Goal: Task Accomplishment & Management: Manage account settings

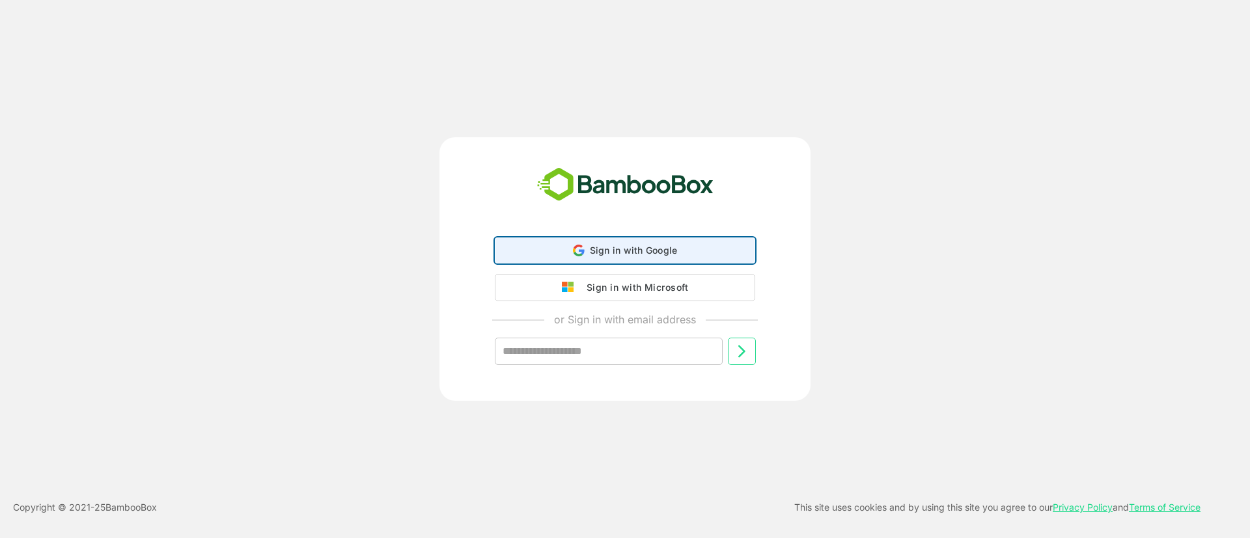
click at [588, 257] on div "Sign in with Google Sign in with Google. Opens in new tab" at bounding box center [624, 250] width 243 height 25
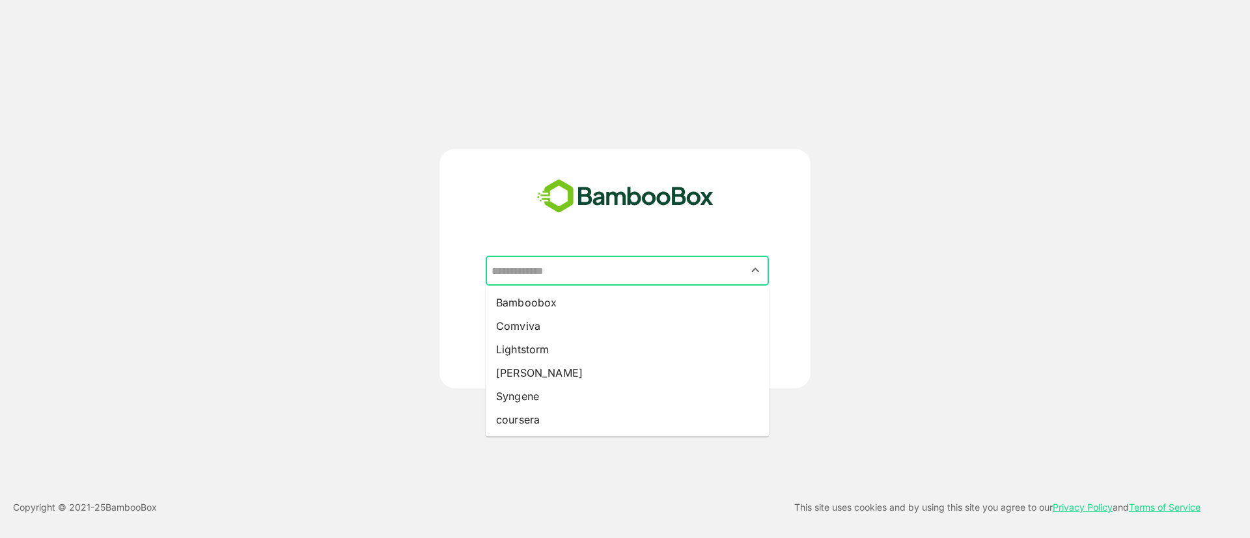
click at [574, 279] on input "text" at bounding box center [627, 270] width 278 height 25
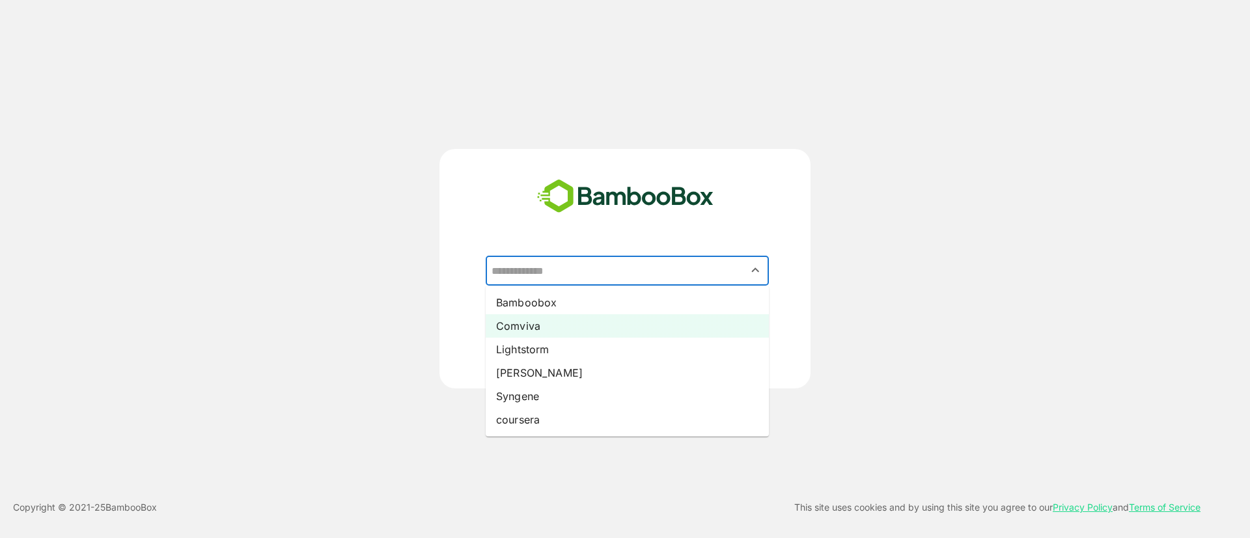
click at [551, 322] on li "Comviva" at bounding box center [627, 325] width 283 height 23
type input "*******"
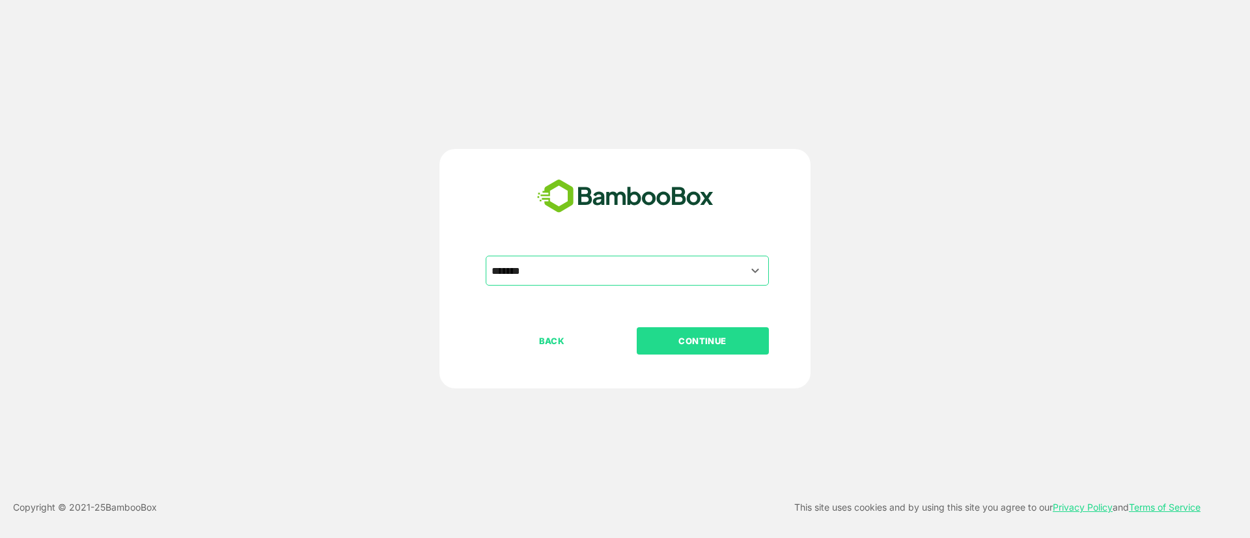
click at [706, 343] on p "CONTINUE" at bounding box center [702, 341] width 130 height 14
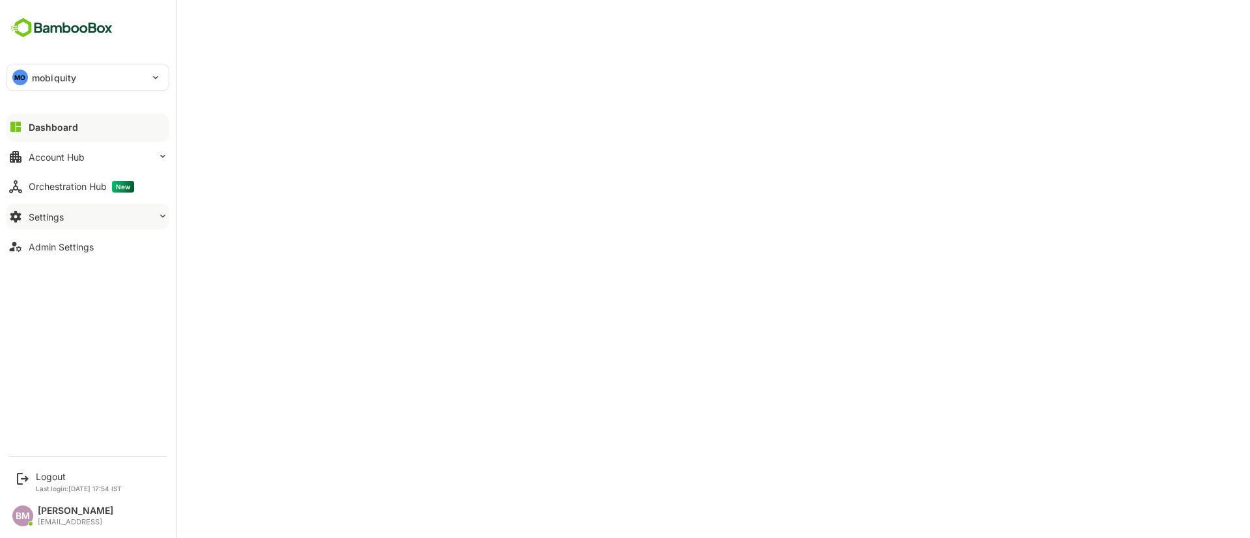
click at [76, 215] on button "Settings" at bounding box center [88, 217] width 163 height 26
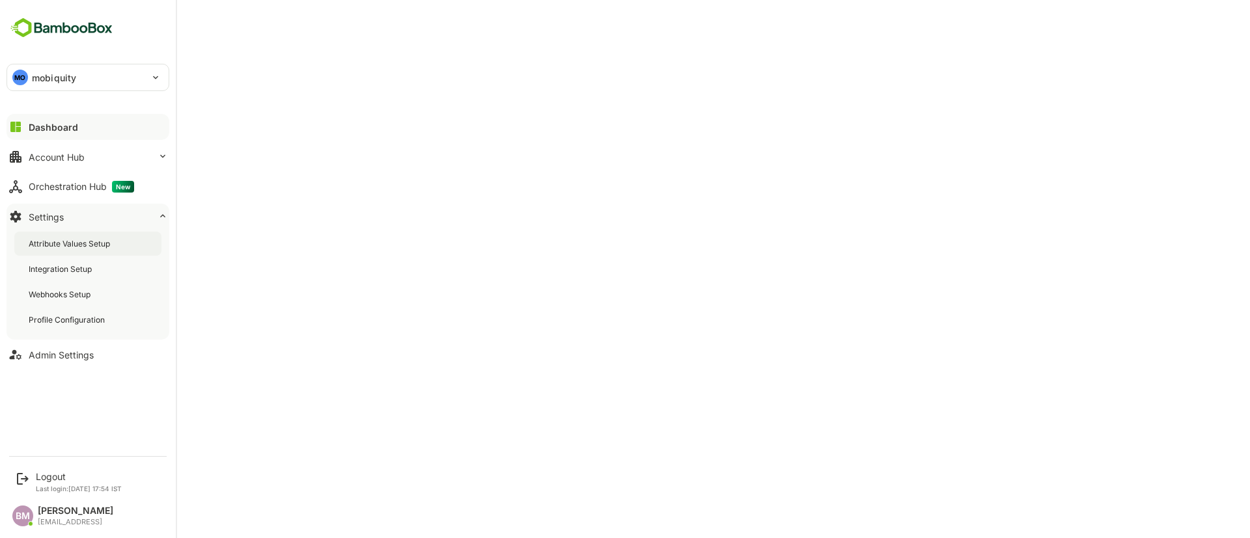
click at [86, 251] on div "Attribute Values Setup" at bounding box center [87, 244] width 147 height 24
click at [110, 278] on div "Integration Setup" at bounding box center [87, 269] width 147 height 24
click at [90, 254] on div "Attribute Values Setup" at bounding box center [87, 244] width 147 height 24
click at [90, 268] on div "Integration Setup" at bounding box center [62, 269] width 66 height 11
click at [103, 245] on div "Attribute Values Setup" at bounding box center [71, 243] width 84 height 11
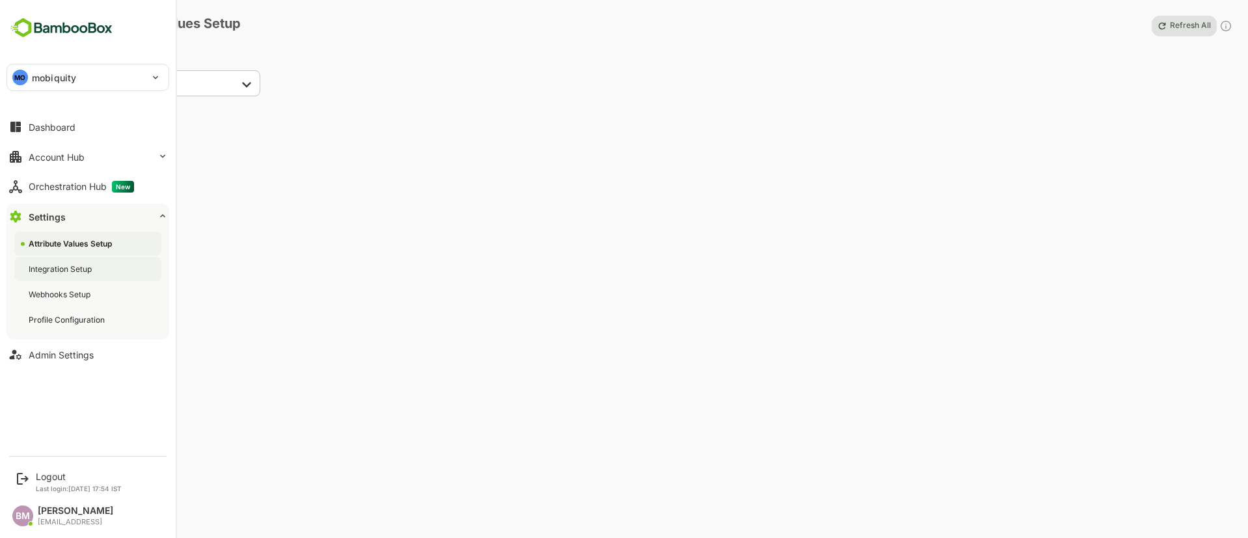
click at [62, 266] on div "Integration Setup" at bounding box center [62, 269] width 66 height 11
click at [81, 323] on div "Profile Configuration" at bounding box center [68, 319] width 79 height 11
